Goal: Information Seeking & Learning: Learn about a topic

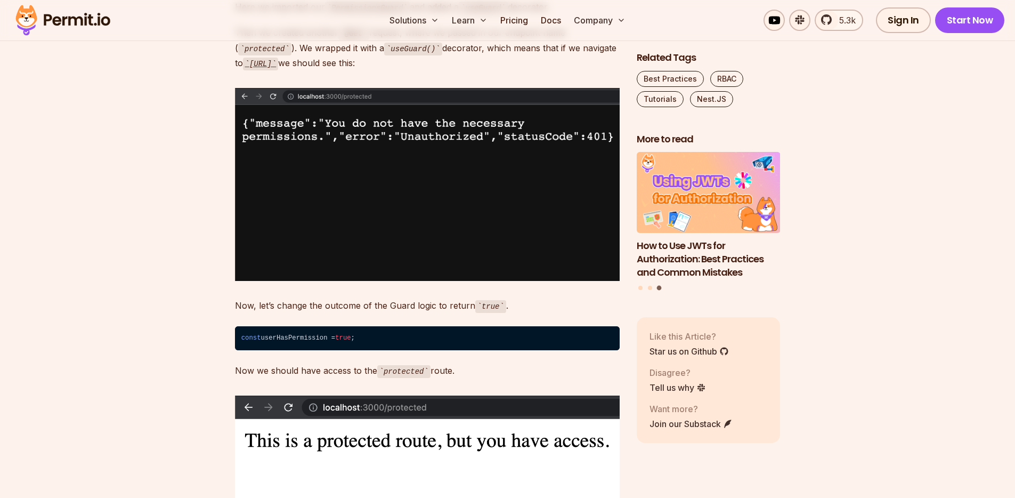
scroll to position [2824, 0]
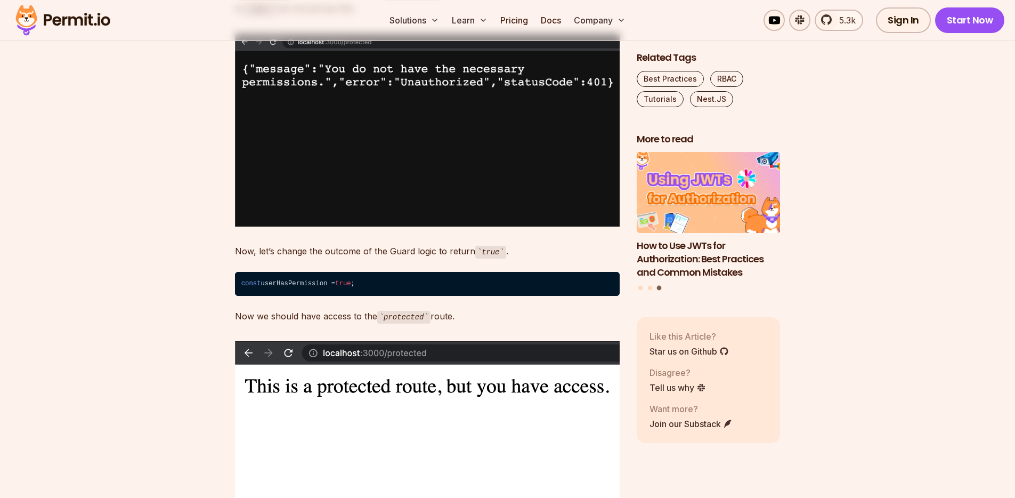
click at [706, 264] on h3 "How to Use JWTs for Authorization: Best Practices and Common Mistakes" at bounding box center [709, 258] width 144 height 39
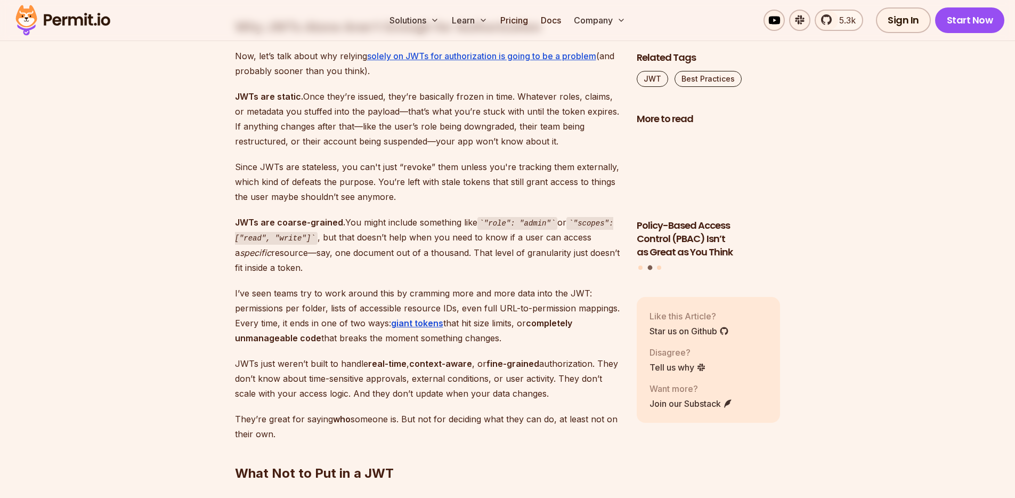
scroll to position [1967, 0]
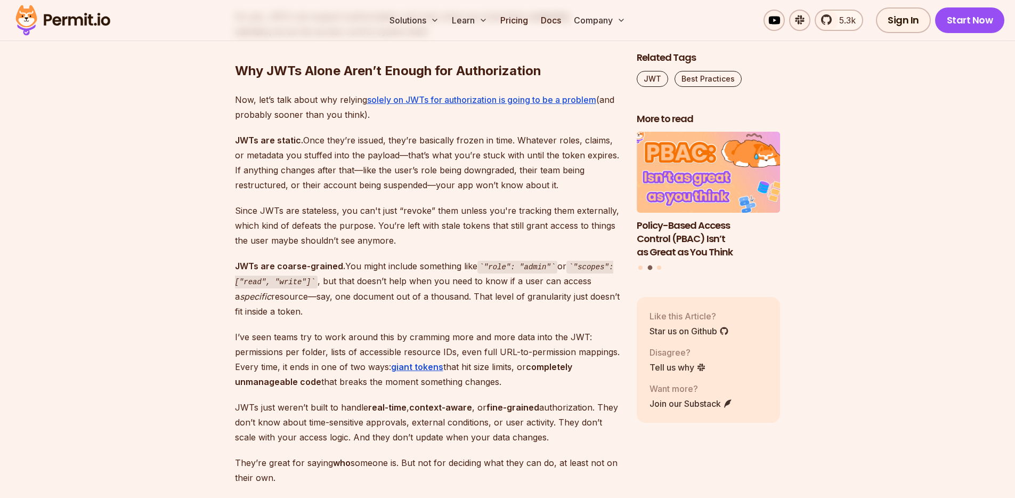
click at [691, 235] on h3 "Policy-Based Access Control (PBAC) Isn’t as Great as You Think" at bounding box center [709, 238] width 144 height 39
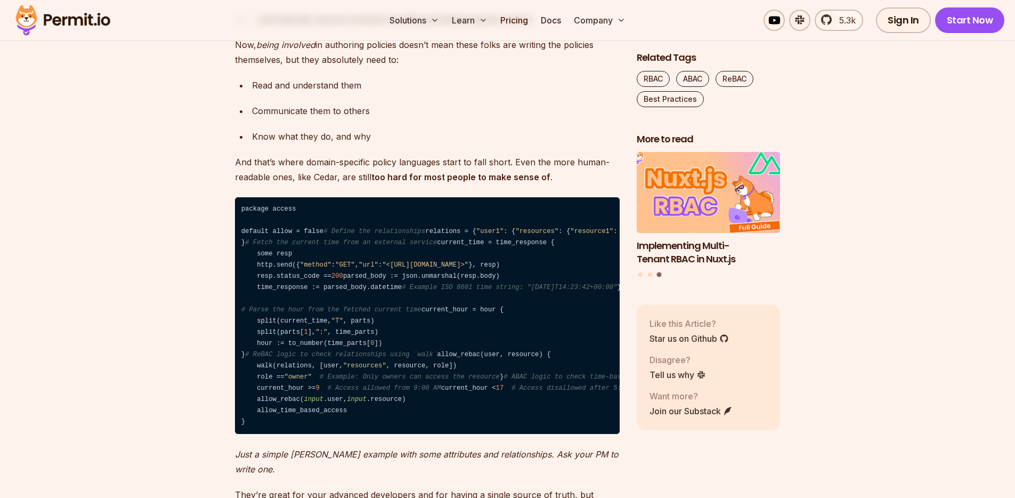
scroll to position [2188, 0]
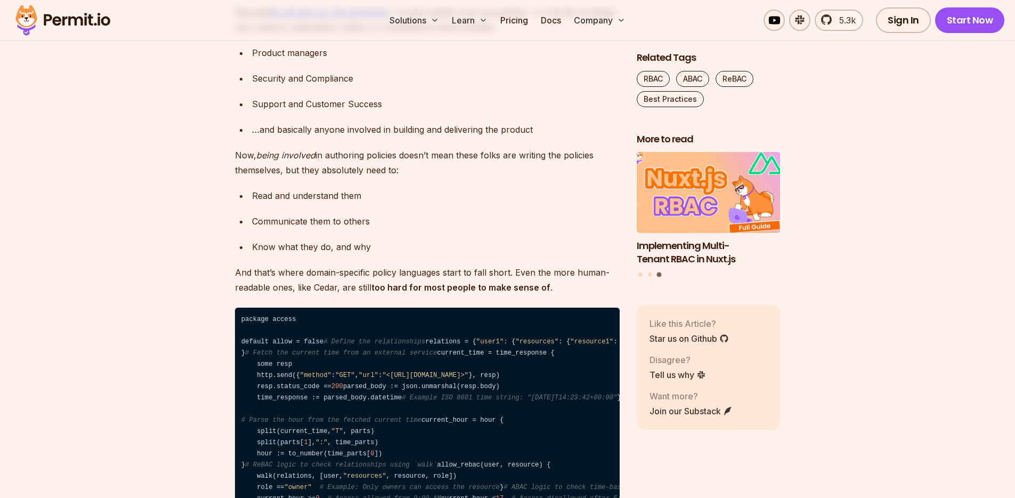
drag, startPoint x: 663, startPoint y: 209, endPoint x: 722, endPoint y: 201, distance: 60.2
click at [699, 203] on img "3 of 3" at bounding box center [708, 192] width 158 height 89
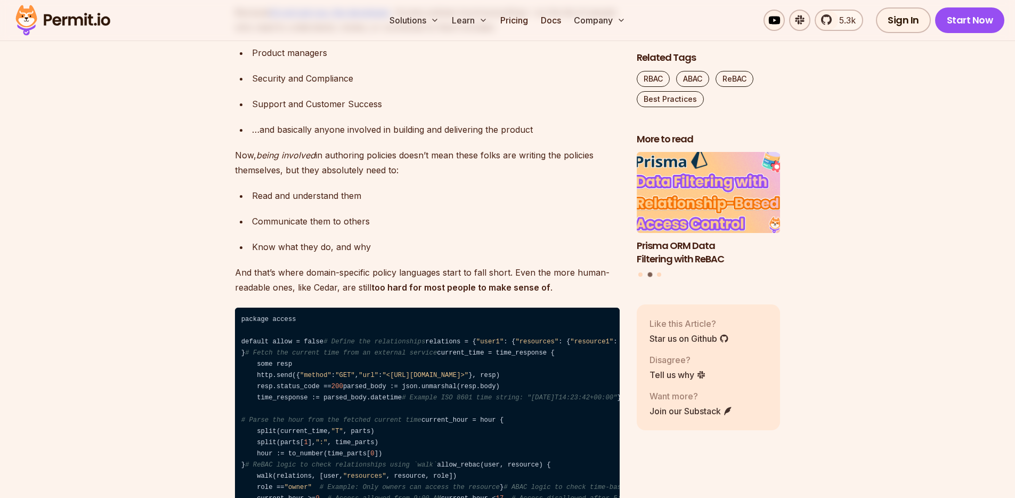
drag, startPoint x: 690, startPoint y: 199, endPoint x: 725, endPoint y: 200, distance: 35.7
click at [724, 200] on img "2 of 3" at bounding box center [708, 192] width 158 height 89
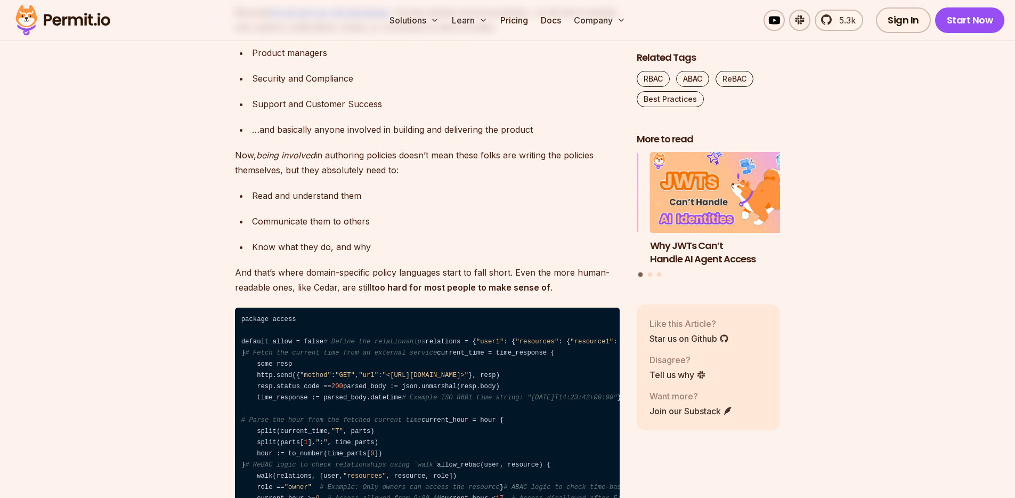
drag, startPoint x: 692, startPoint y: 203, endPoint x: 725, endPoint y: 203, distance: 33.0
click at [722, 203] on img "1 of 3" at bounding box center [722, 192] width 144 height 81
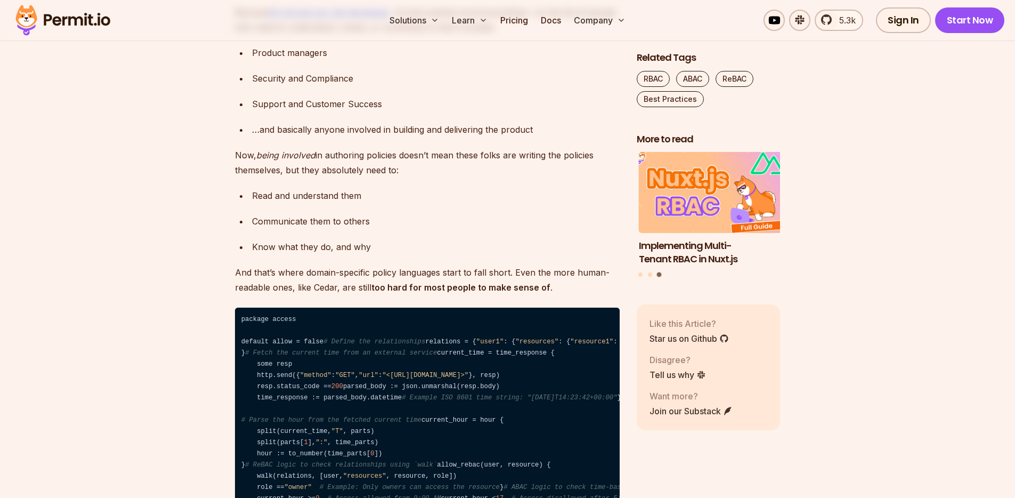
drag, startPoint x: 683, startPoint y: 207, endPoint x: 712, endPoint y: 206, distance: 29.3
click at [711, 206] on img "3 of 3" at bounding box center [710, 192] width 158 height 89
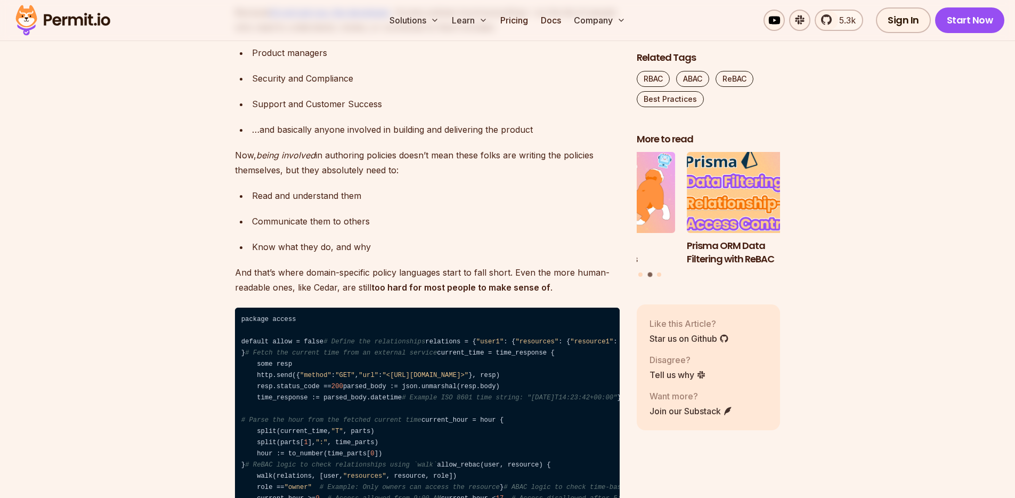
drag, startPoint x: 686, startPoint y: 201, endPoint x: 762, endPoint y: 215, distance: 77.9
click at [747, 211] on img "2 of 3" at bounding box center [758, 192] width 158 height 89
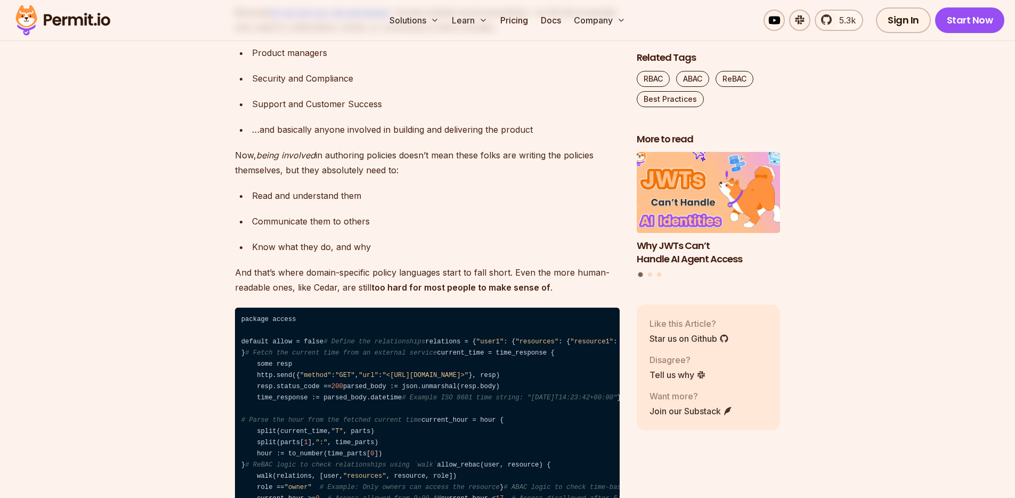
click at [696, 248] on h3 "Why JWTs Can’t Handle AI Agent Access" at bounding box center [709, 252] width 144 height 27
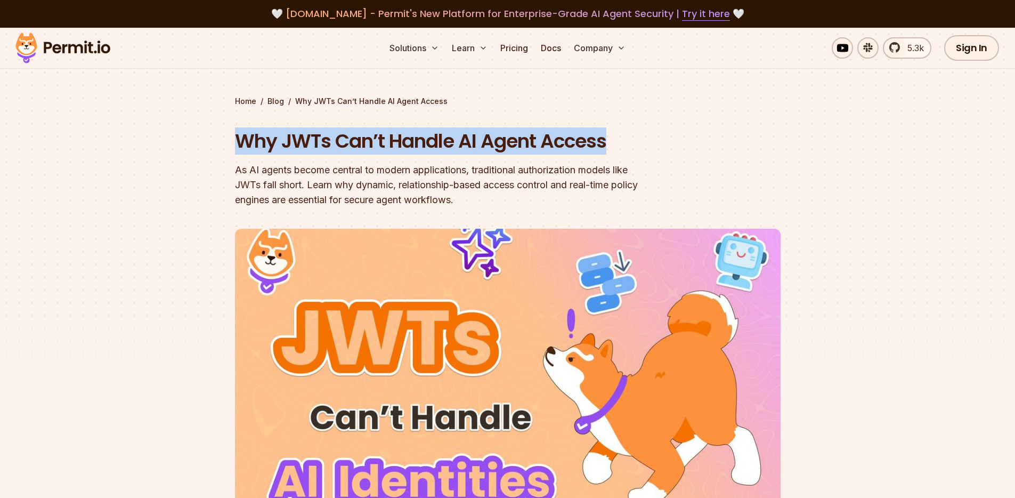
drag, startPoint x: 613, startPoint y: 138, endPoint x: 232, endPoint y: 143, distance: 380.4
click at [232, 143] on section "Home / Blog / Why JWTs Can’t Handle AI Agent Access Why JWTs Can’t Handle AI Ag…" at bounding box center [507, 323] width 1015 height 591
drag, startPoint x: 246, startPoint y: 143, endPoint x: 660, endPoint y: 141, distance: 414.4
click at [660, 141] on section "Home / Blog / Why JWTs Can’t Handle AI Agent Access Why JWTs Can’t Handle AI Ag…" at bounding box center [507, 323] width 1015 height 591
click at [561, 143] on h1 "Why JWTs Can’t Handle AI Agent Access" at bounding box center [439, 141] width 409 height 27
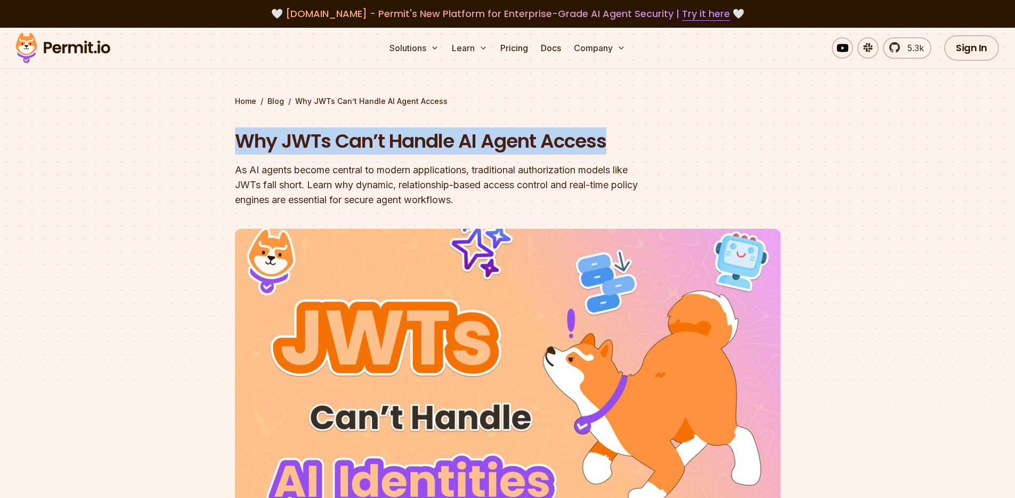
drag, startPoint x: 243, startPoint y: 141, endPoint x: 624, endPoint y: 143, distance: 380.9
click at [624, 143] on h1 "Why JWTs Can’t Handle AI Agent Access" at bounding box center [439, 141] width 409 height 27
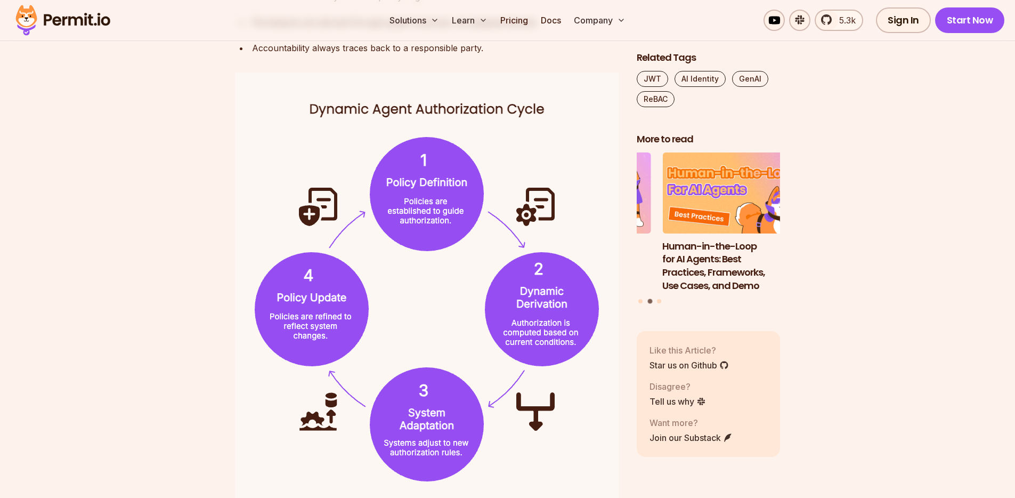
scroll to position [3179, 0]
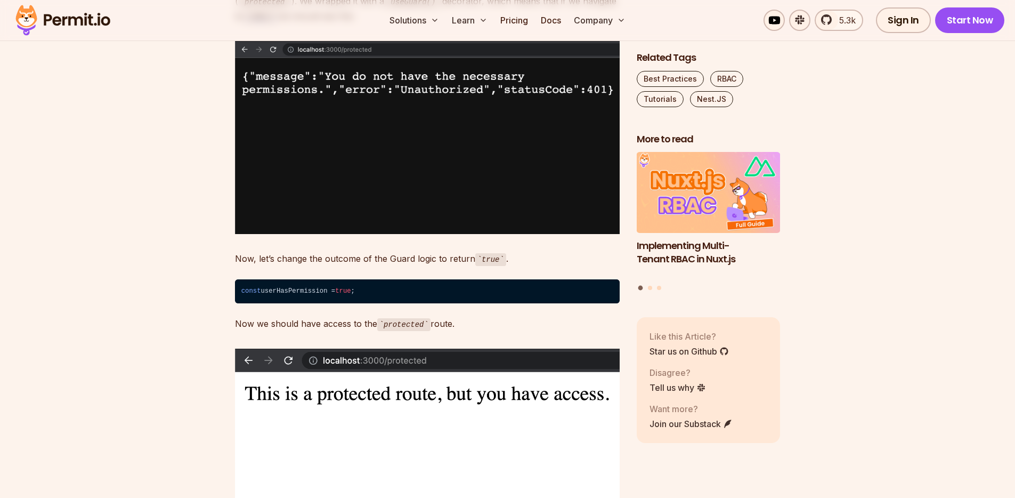
scroll to position [2824, 0]
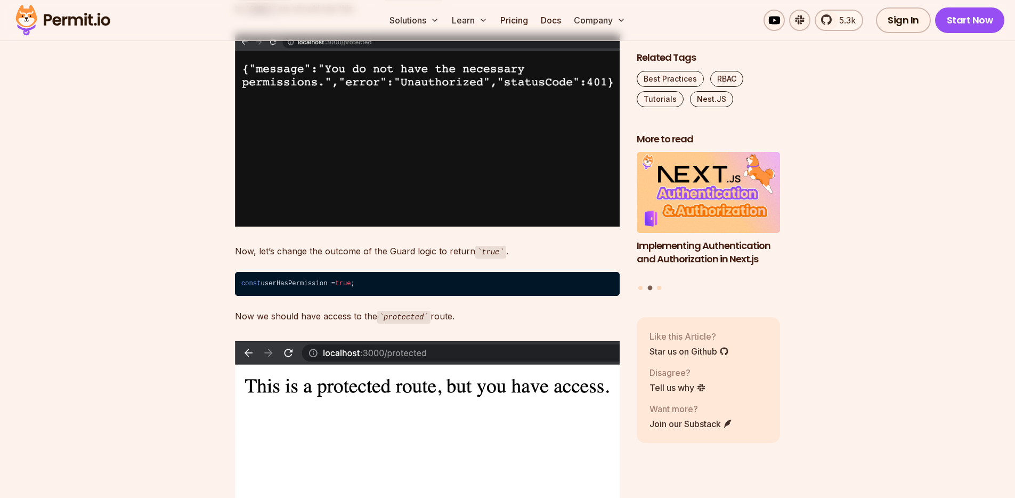
drag, startPoint x: 443, startPoint y: 180, endPoint x: 14, endPoint y: 15, distance: 458.8
